Goal: Task Accomplishment & Management: Manage account settings

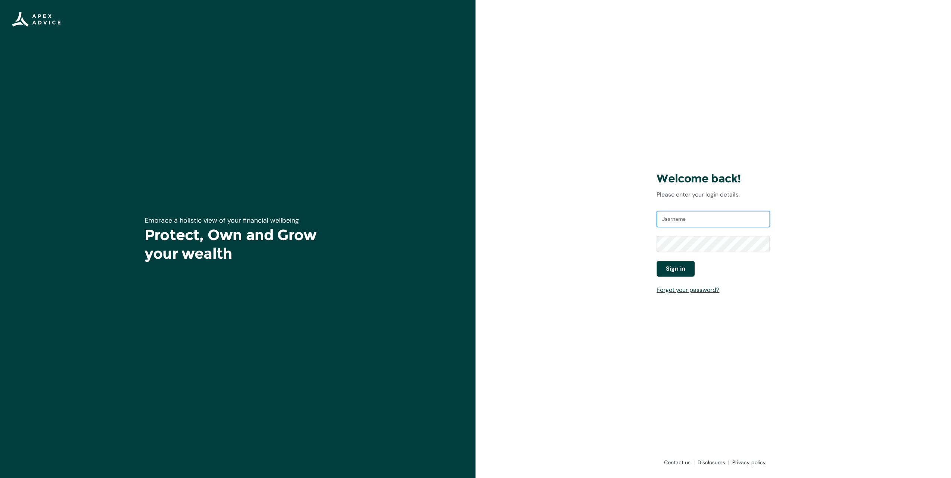
type input "homeloans@apexgroup.co.nz"
click at [684, 268] on span "Sign in" at bounding box center [675, 269] width 19 height 9
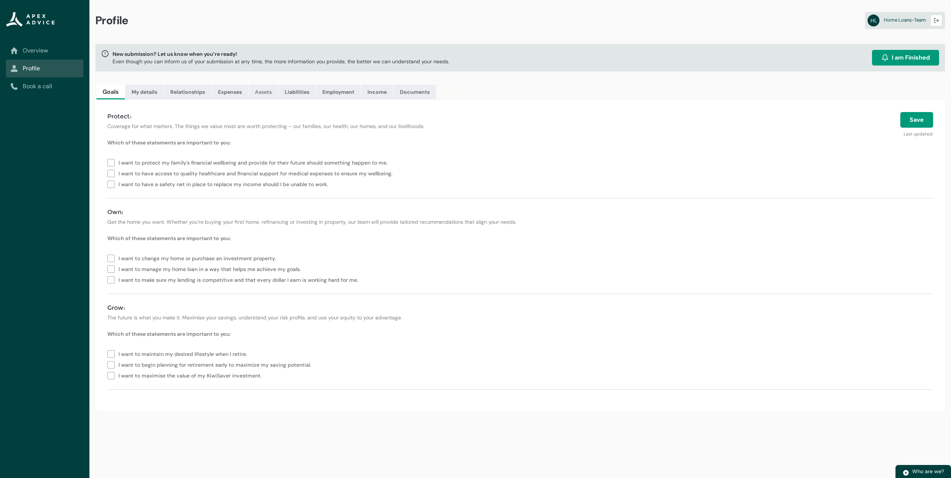
click at [256, 94] on link "Assets" at bounding box center [263, 92] width 29 height 15
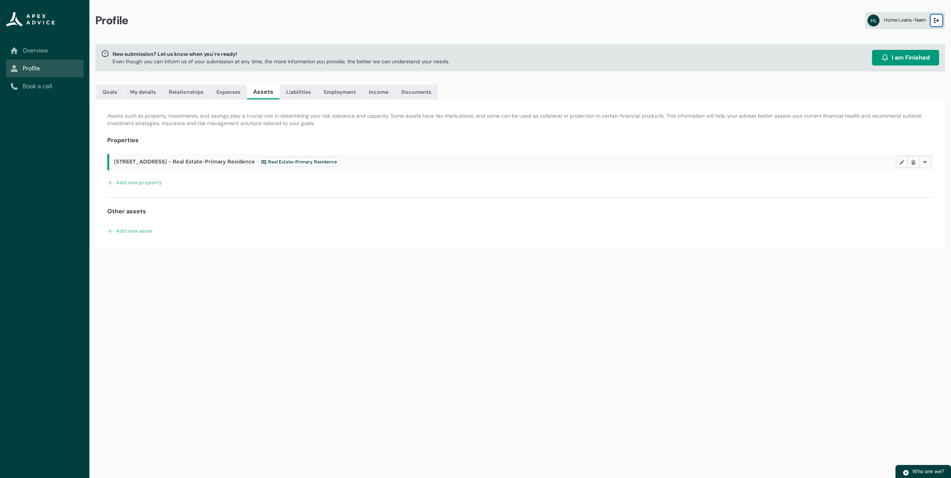
click at [934, 21] on lightning-primitive-icon "button" at bounding box center [936, 21] width 5 height 6
